Goal: Task Accomplishment & Management: Complete application form

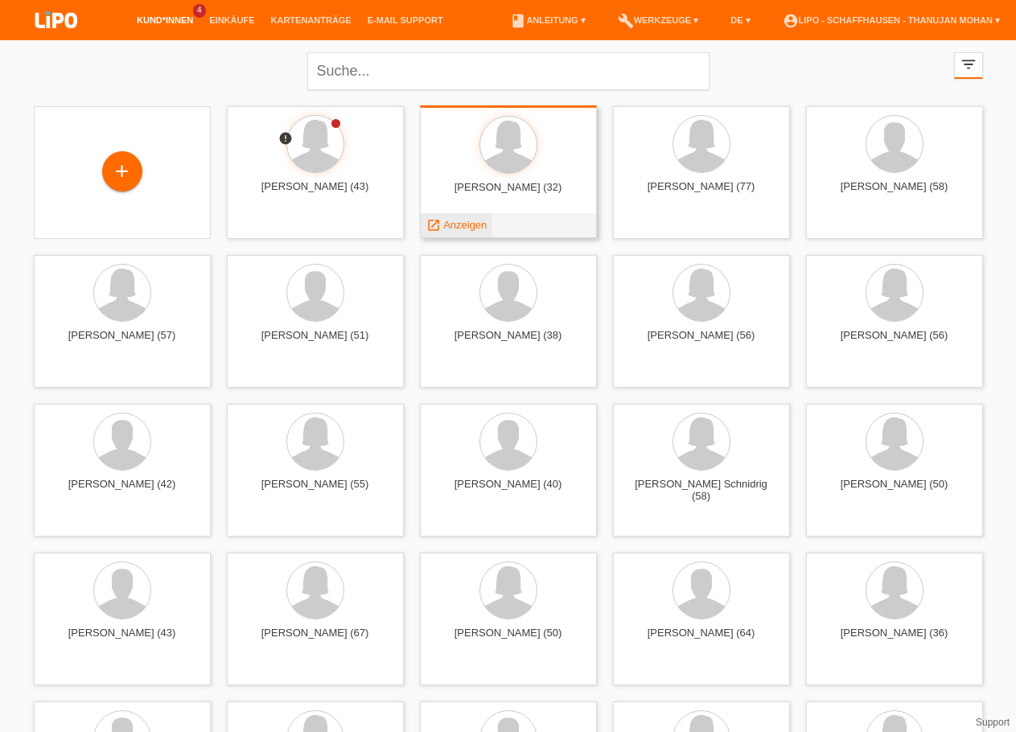
click at [475, 224] on span "Anzeigen" at bounding box center [464, 225] width 43 height 12
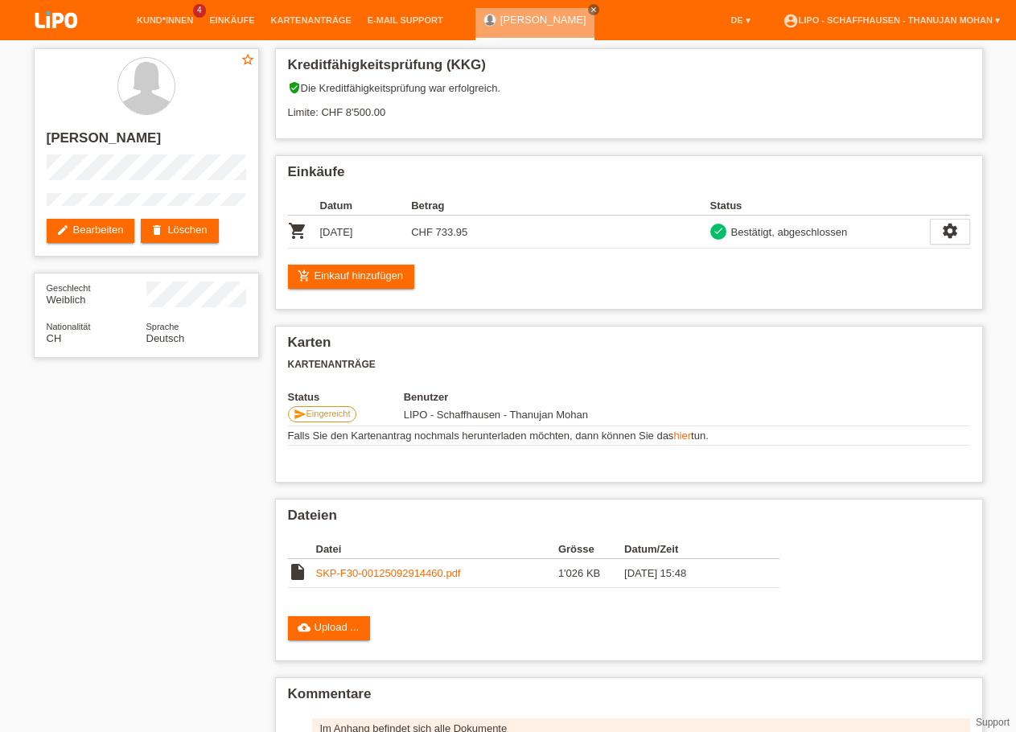
click at [63, 23] on img at bounding box center [56, 21] width 80 height 43
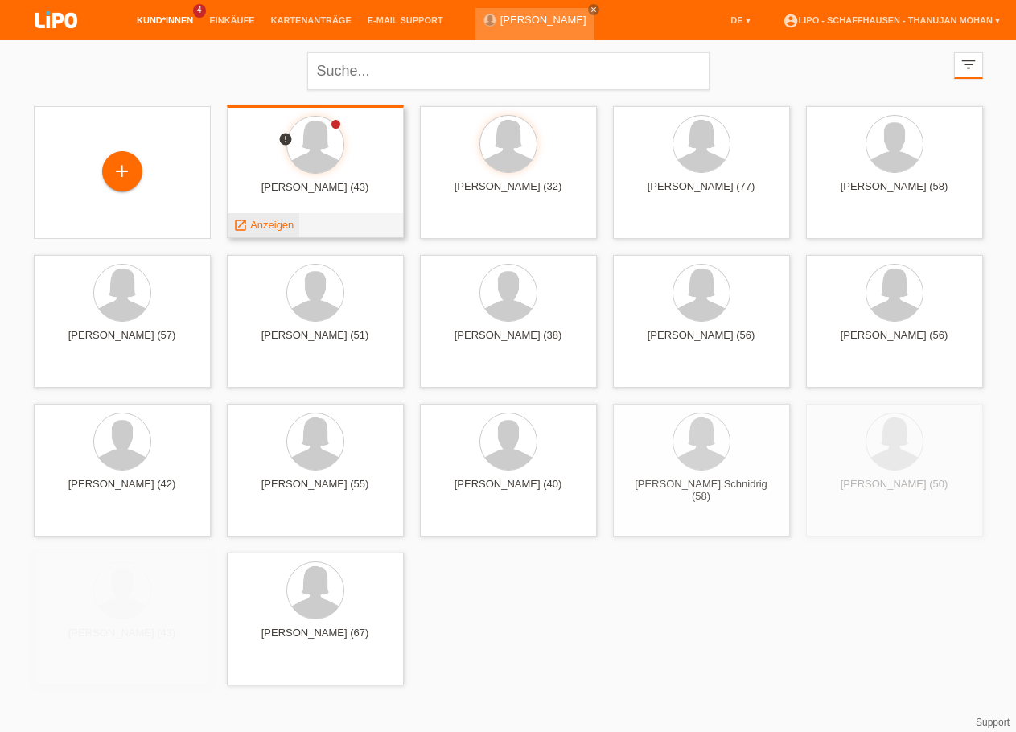
click at [271, 228] on span "Anzeigen" at bounding box center [271, 225] width 43 height 12
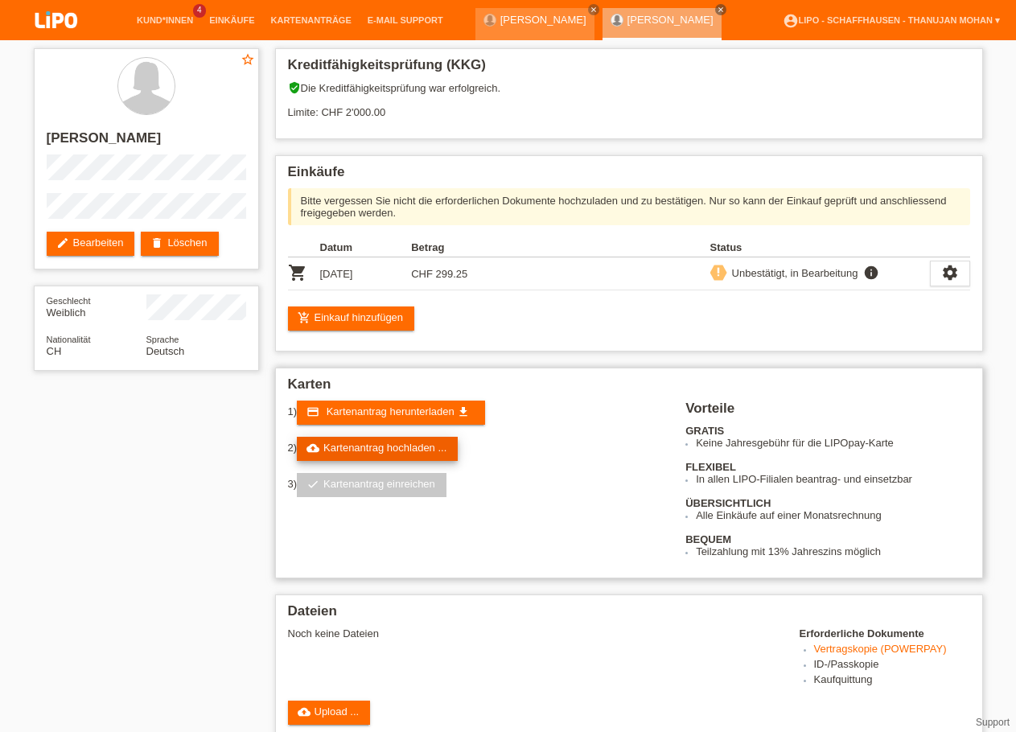
click at [382, 455] on link "cloud_upload Kartenantrag hochladen ..." at bounding box center [377, 449] width 161 height 24
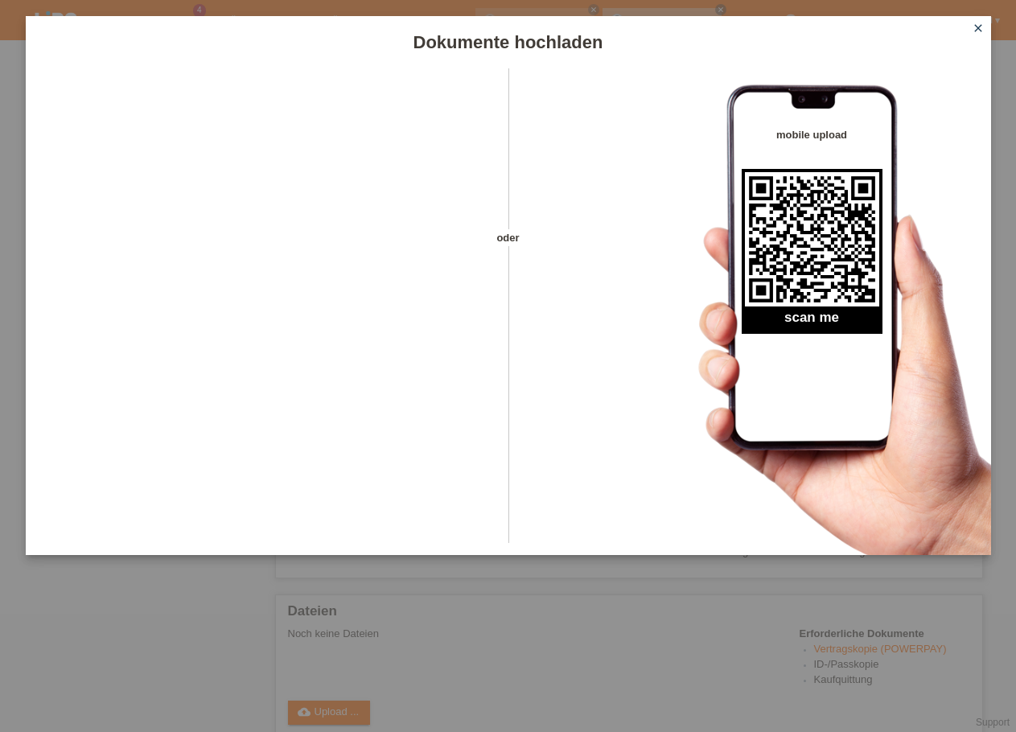
click at [977, 28] on icon "close" at bounding box center [978, 28] width 13 height 13
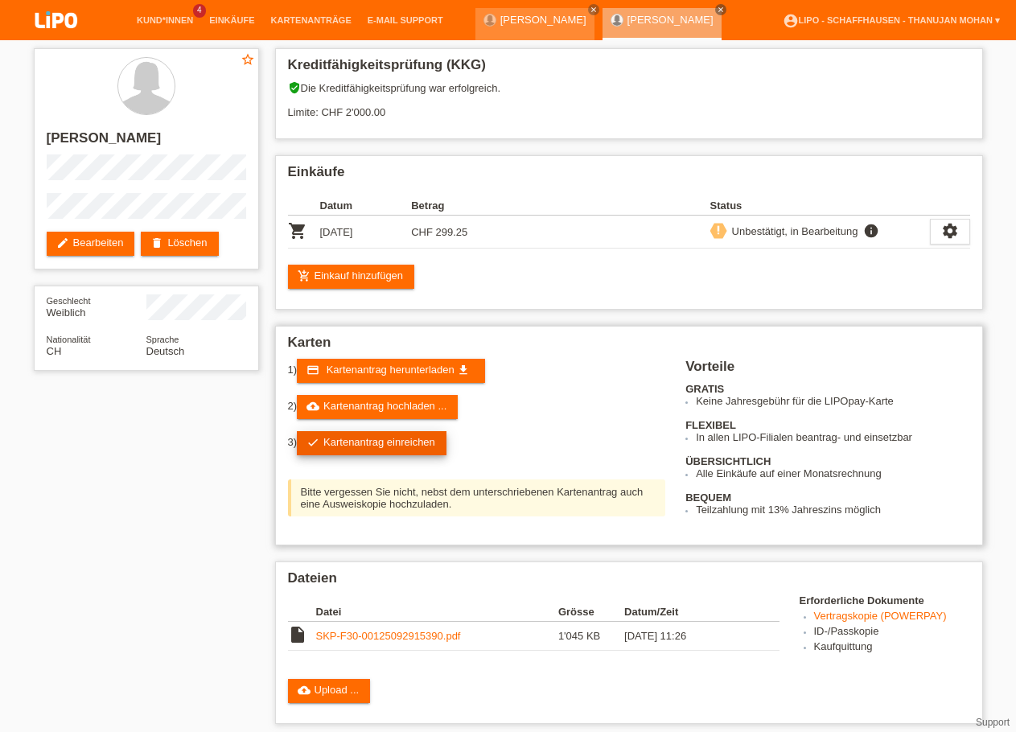
click at [418, 455] on link "check Kartenantrag einreichen" at bounding box center [372, 443] width 150 height 24
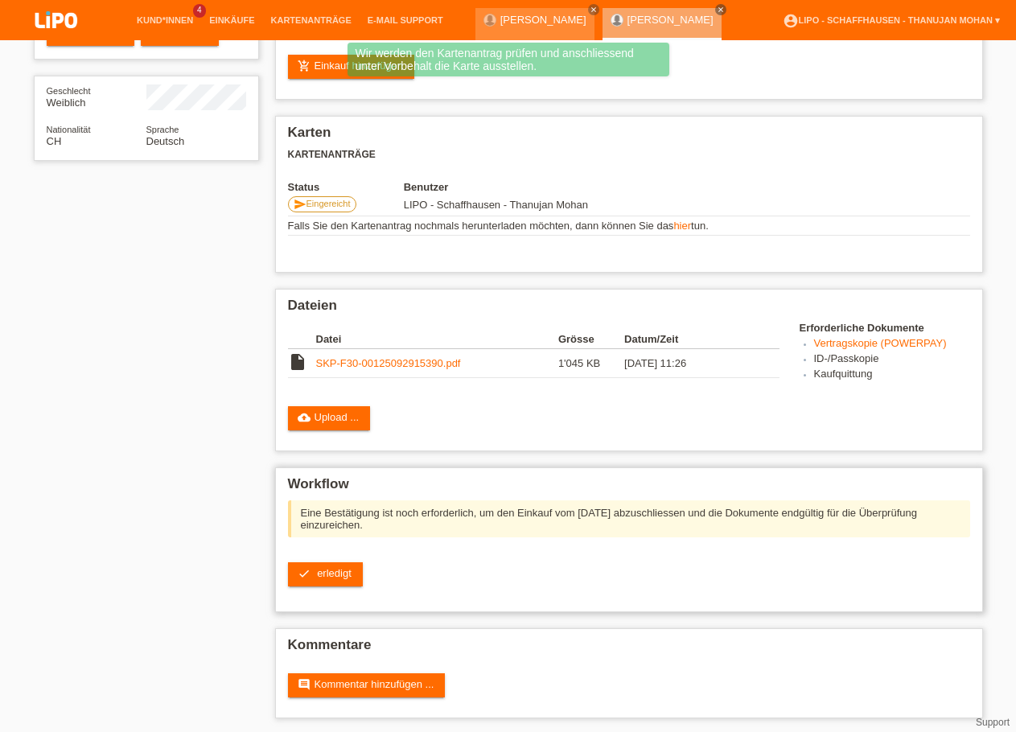
scroll to position [229, 0]
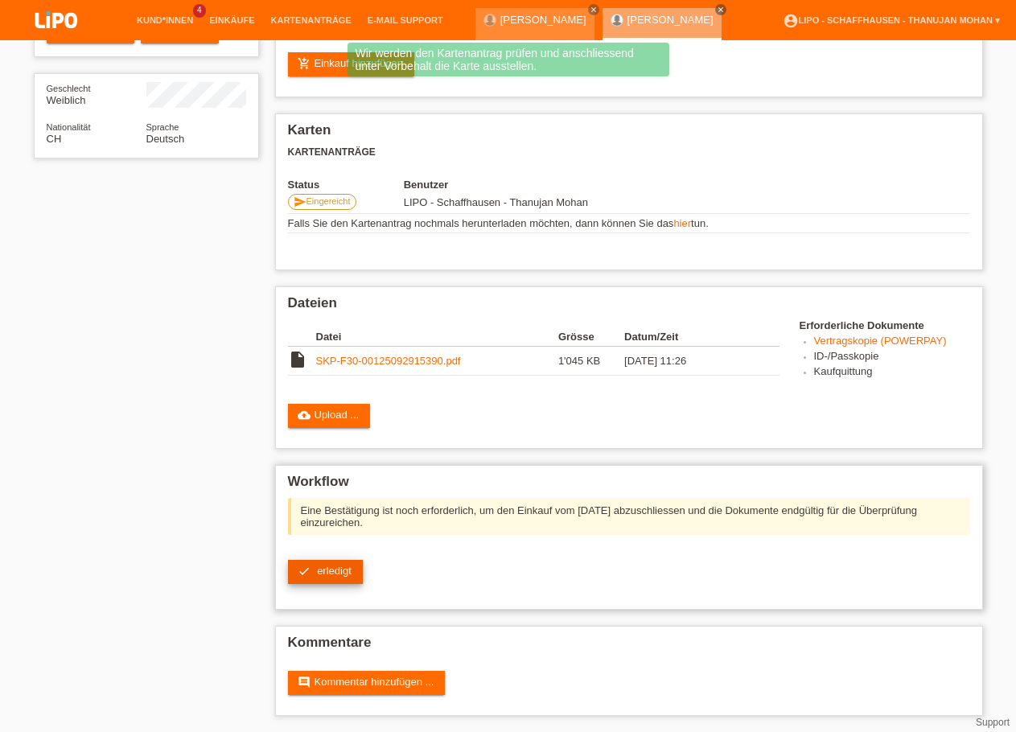
click at [344, 574] on link "check erledigt" at bounding box center [325, 572] width 75 height 24
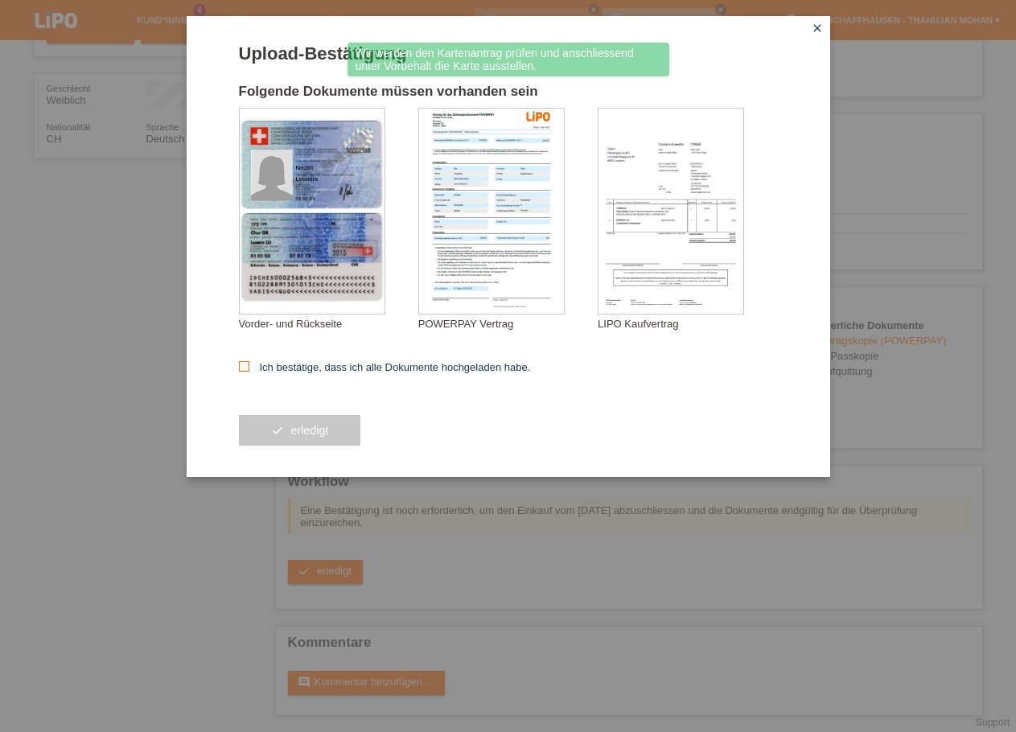
click at [287, 368] on label "Ich bestätige, dass ich alle Dokumente hochgeladen habe." at bounding box center [385, 367] width 292 height 12
click at [249, 368] on input "Ich bestätige, dass ich alle Dokumente hochgeladen habe." at bounding box center [244, 366] width 10 height 10
checkbox input "true"
drag, startPoint x: 309, startPoint y: 414, endPoint x: 314, endPoint y: 433, distance: 19.1
click at [310, 416] on div "check erledigt" at bounding box center [508, 430] width 539 height 93
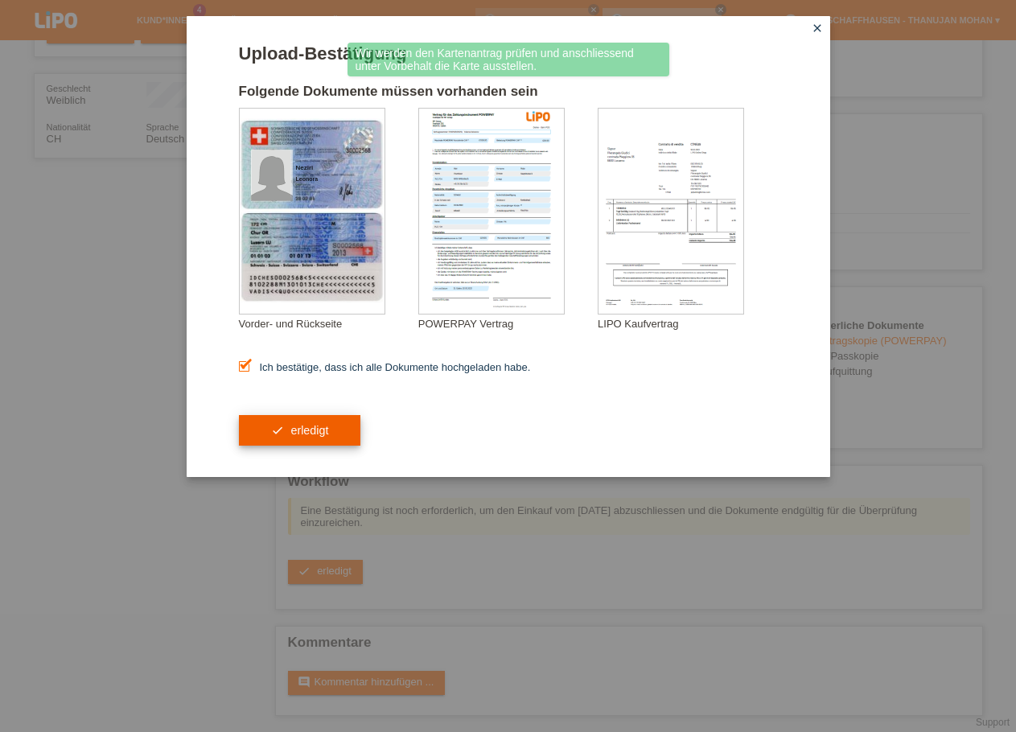
click at [314, 433] on span "erledigt" at bounding box center [309, 430] width 38 height 13
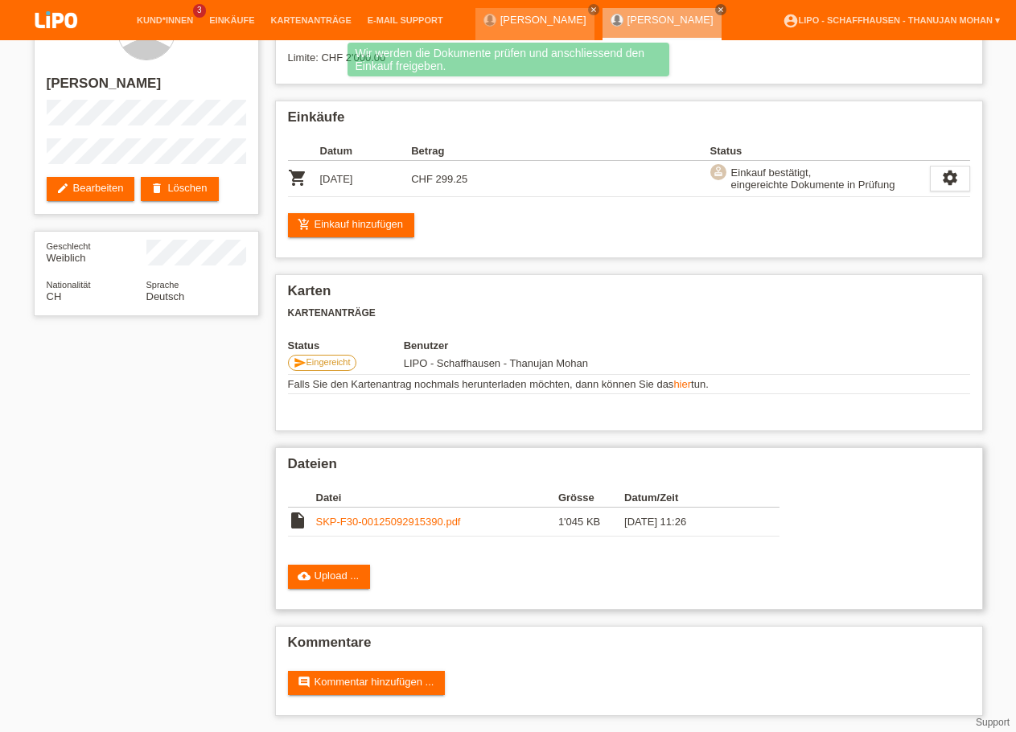
scroll to position [69, 0]
click at [391, 680] on link "comment Kommentar hinzufügen ..." at bounding box center [367, 683] width 158 height 24
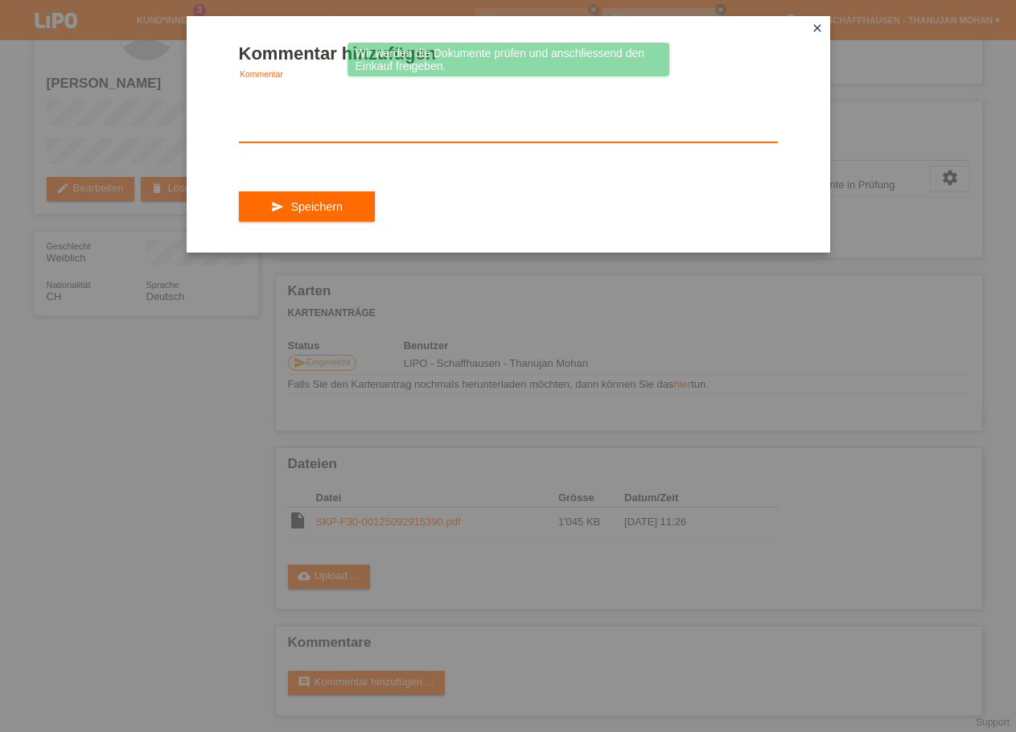
click at [361, 142] on textarea at bounding box center [508, 111] width 539 height 62
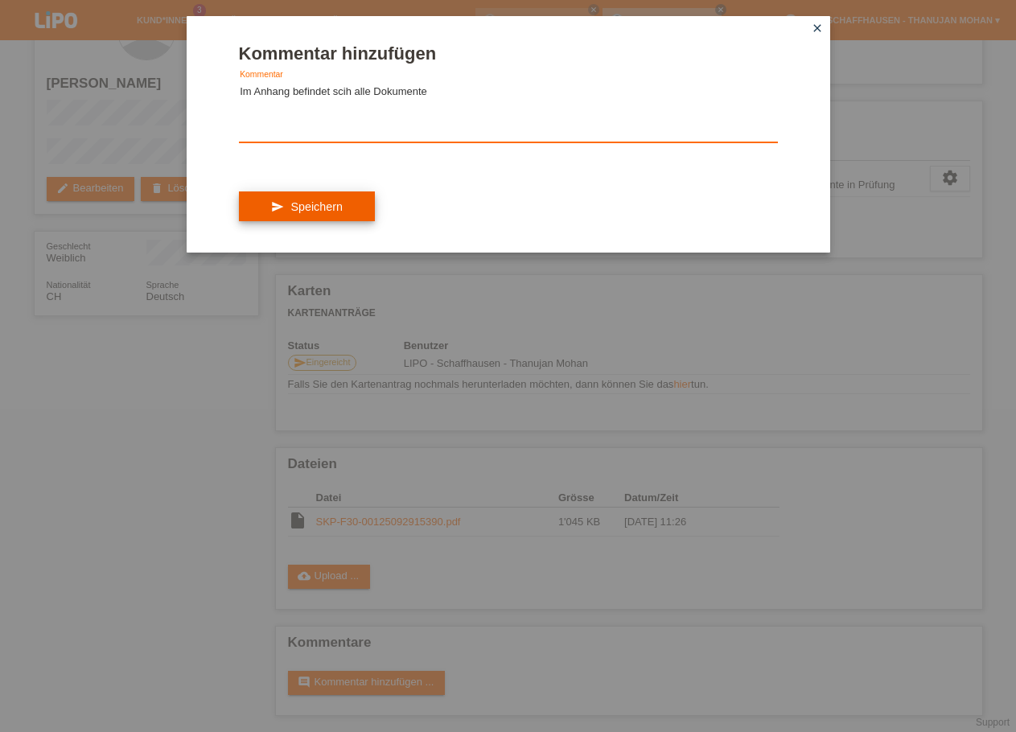
type textarea "Im Anhang befindet scih alle Dokumente"
click at [312, 206] on button "send Speichern" at bounding box center [307, 206] width 136 height 31
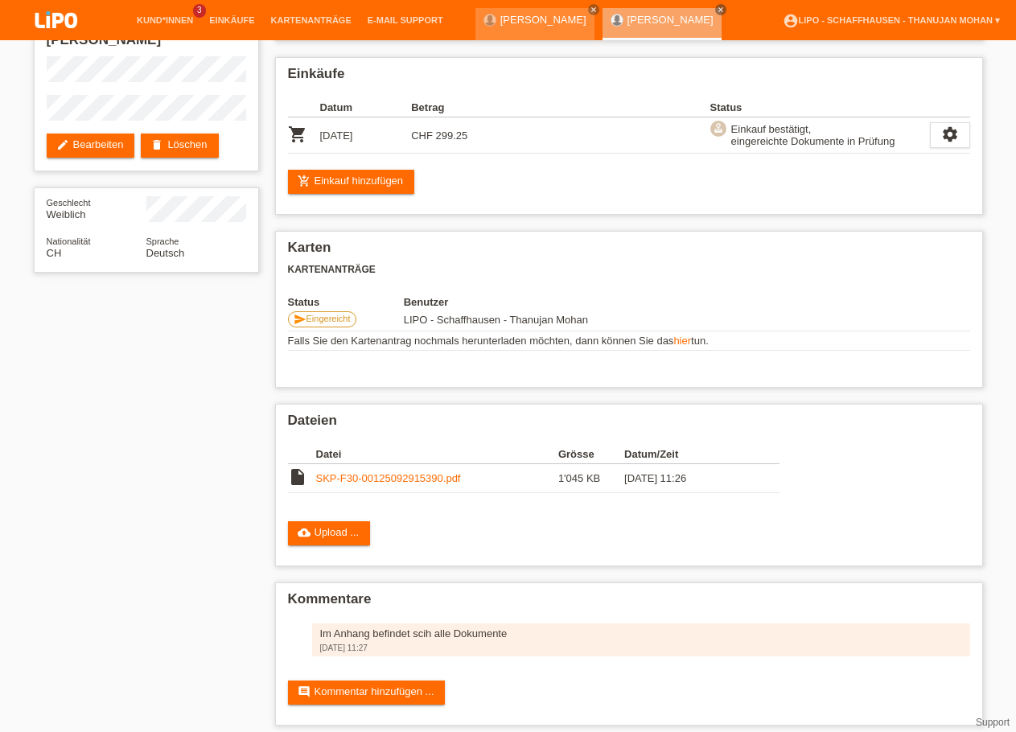
scroll to position [124, 0]
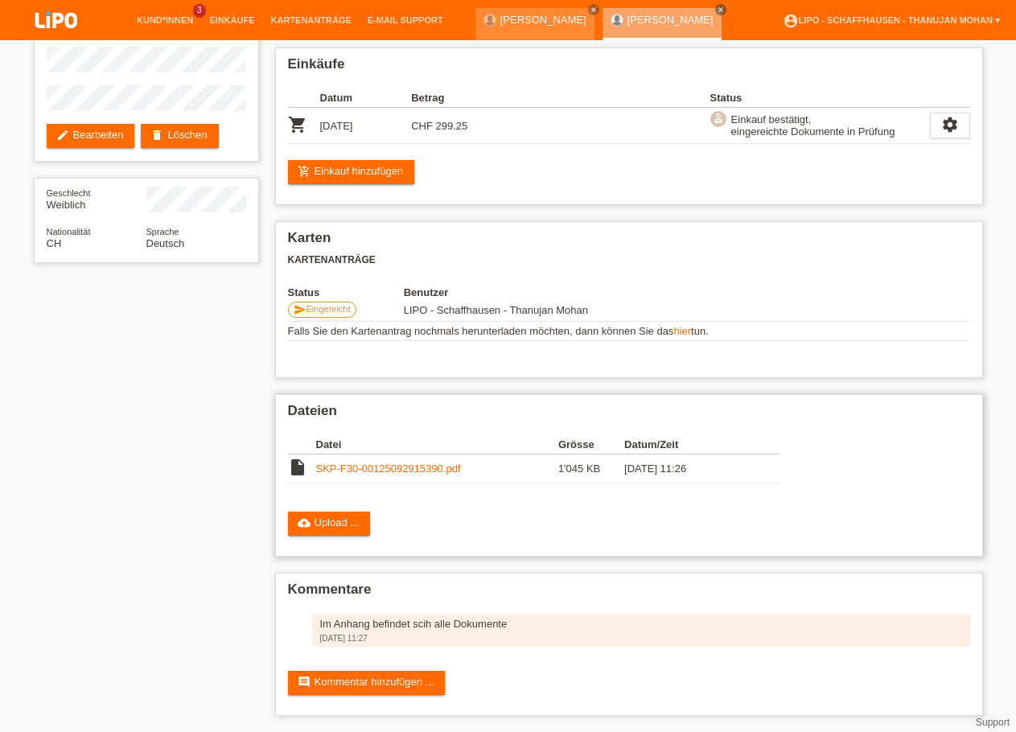
click at [355, 462] on link "SKP-F30-00125092915390.pdf" at bounding box center [388, 468] width 145 height 12
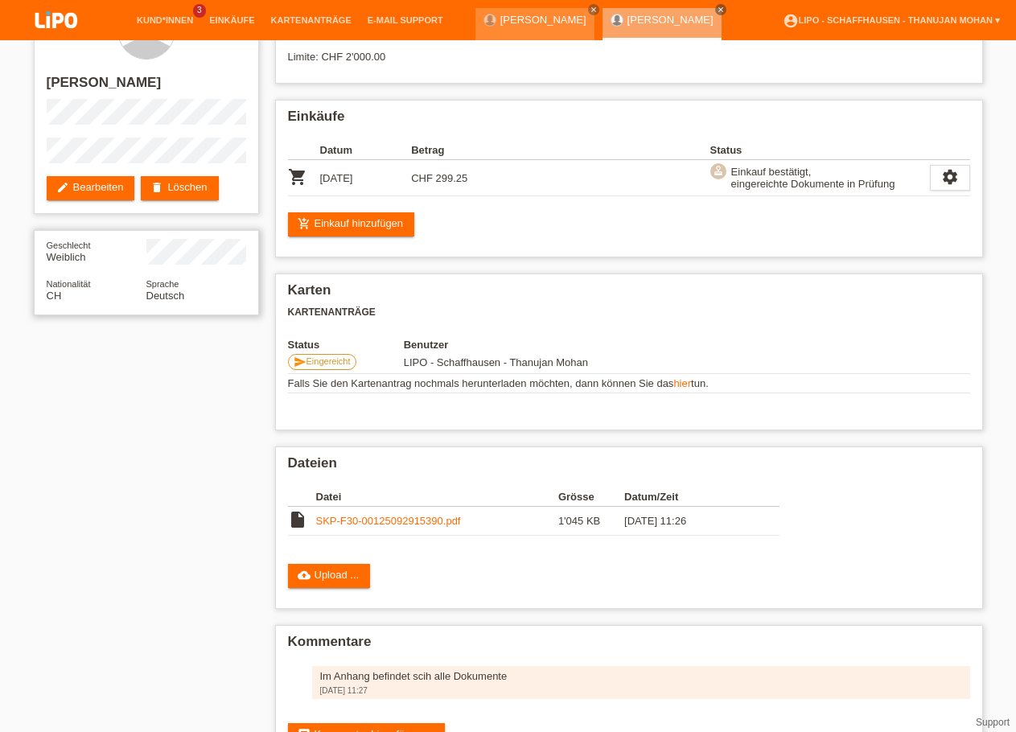
scroll to position [0, 0]
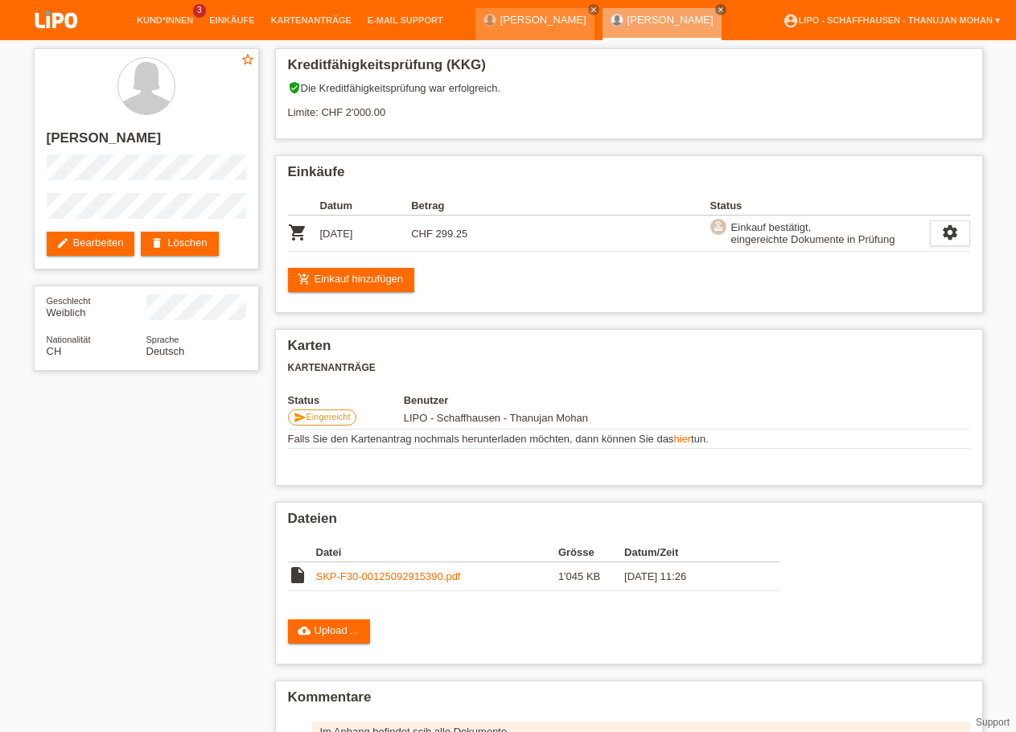
click at [46, 23] on img at bounding box center [56, 21] width 80 height 43
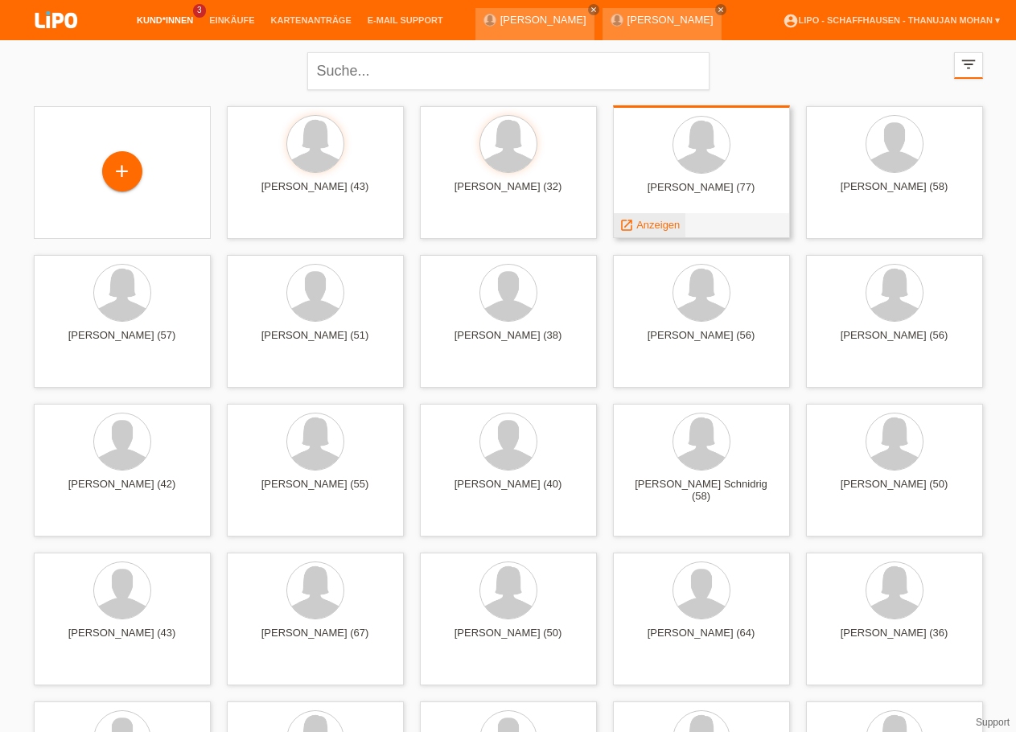
click at [646, 227] on span "Anzeigen" at bounding box center [657, 225] width 43 height 12
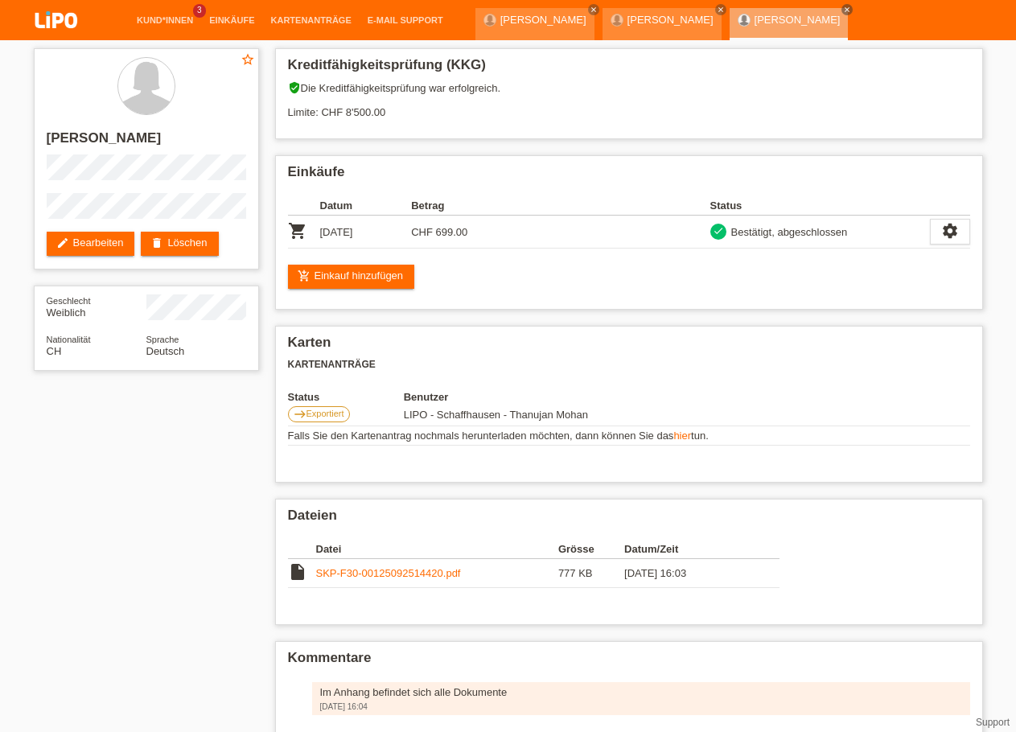
click at [55, 36] on img at bounding box center [56, 21] width 80 height 43
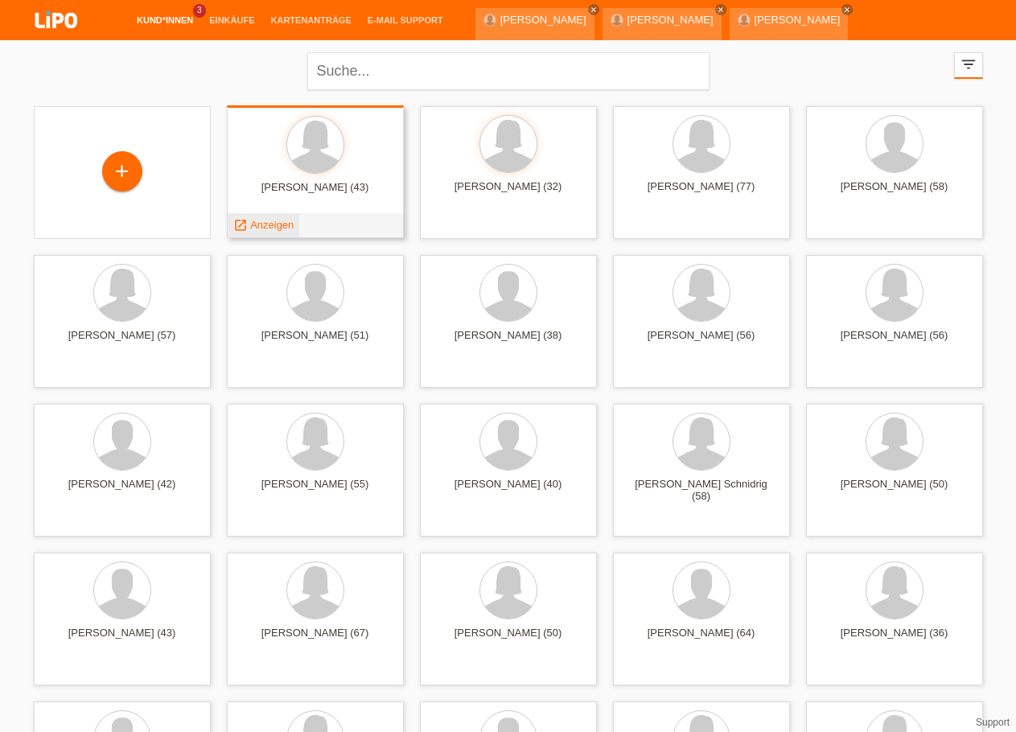
click at [282, 222] on span "Anzeigen" at bounding box center [271, 225] width 43 height 12
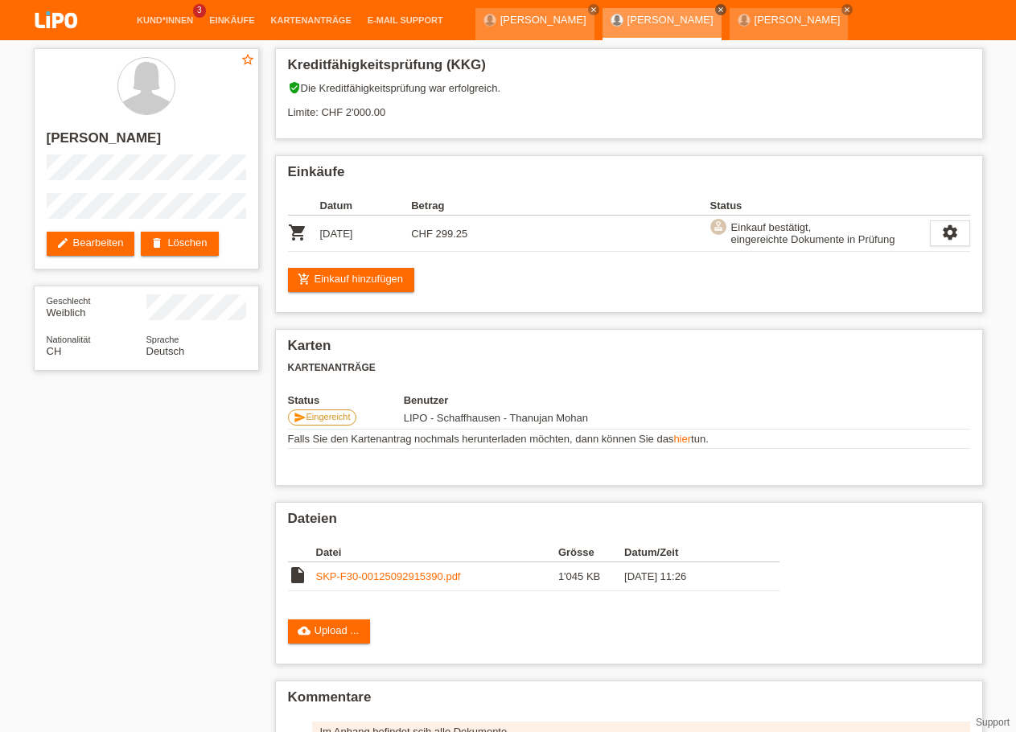
click at [717, 11] on icon "close" at bounding box center [721, 10] width 8 height 8
click at [717, 10] on icon "close" at bounding box center [721, 10] width 8 height 8
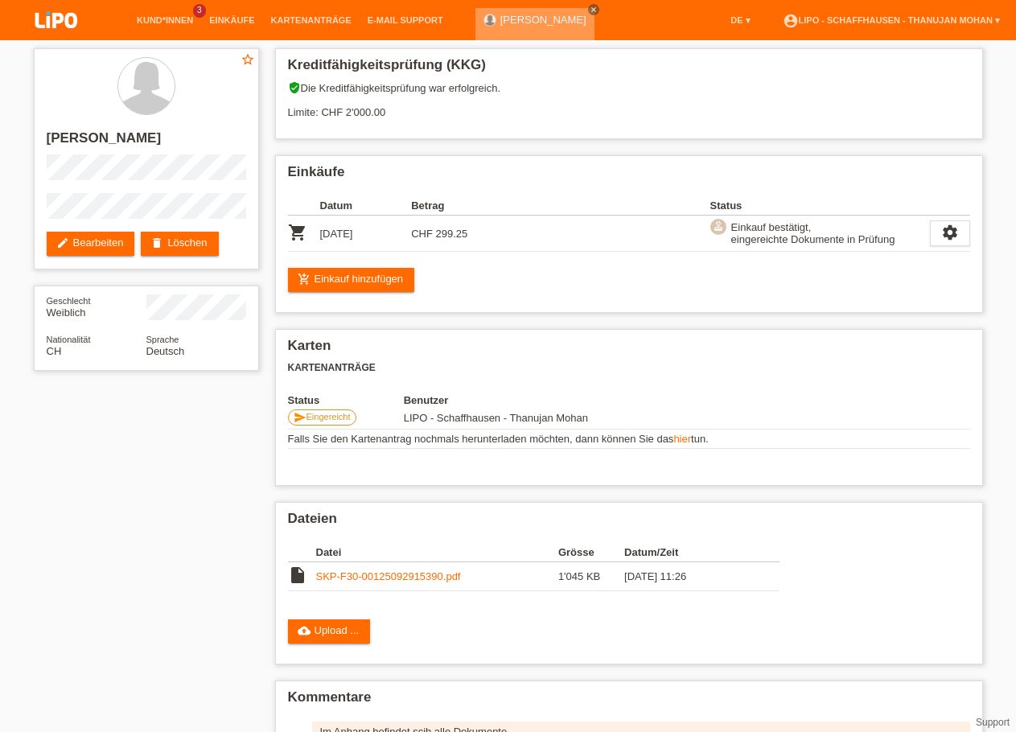
click at [590, 6] on icon "close" at bounding box center [594, 10] width 8 height 8
click at [863, 25] on link "account_circle LIPO - Schaffhausen - [GEOGRAPHIC_DATA] Mohan ▾" at bounding box center [891, 20] width 233 height 10
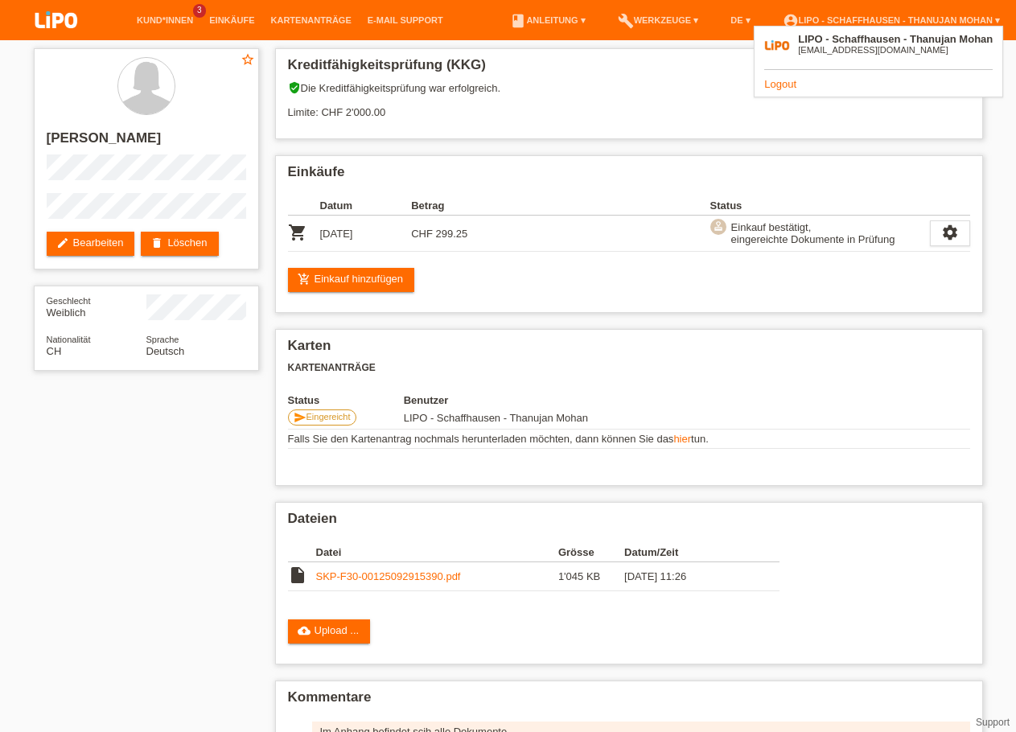
click at [788, 82] on link "Logout" at bounding box center [780, 84] width 32 height 12
